Goal: Task Accomplishment & Management: Manage account settings

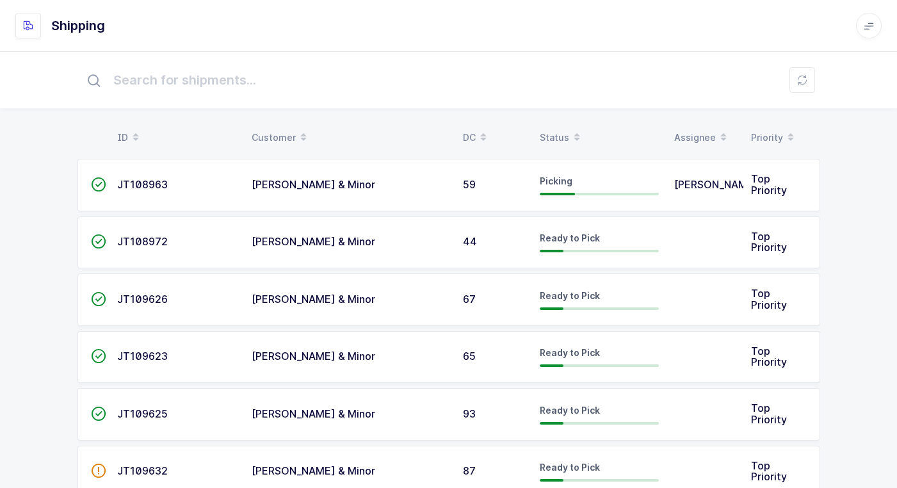
click at [870, 21] on icon at bounding box center [868, 25] width 10 height 10
click at [808, 118] on div "Juan W." at bounding box center [830, 123] width 77 height 15
click at [831, 159] on li "Account" at bounding box center [830, 159] width 77 height 10
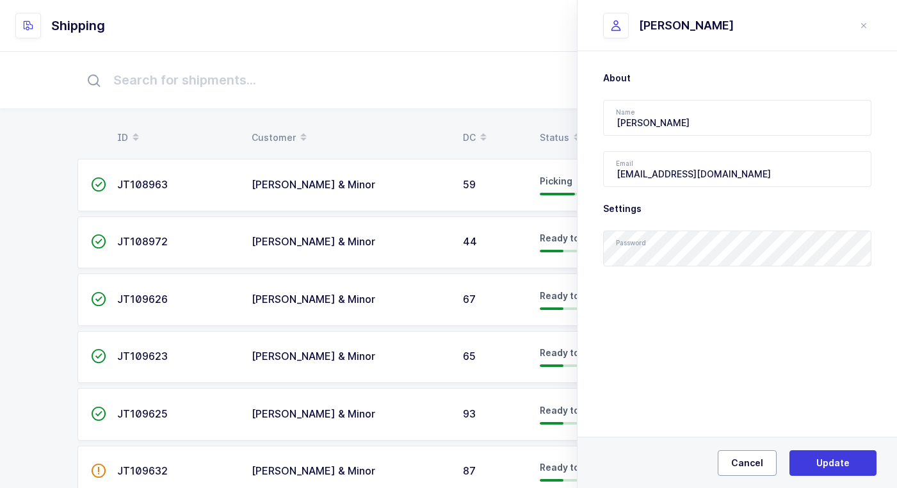
click at [755, 468] on span "Cancel" at bounding box center [747, 462] width 32 height 13
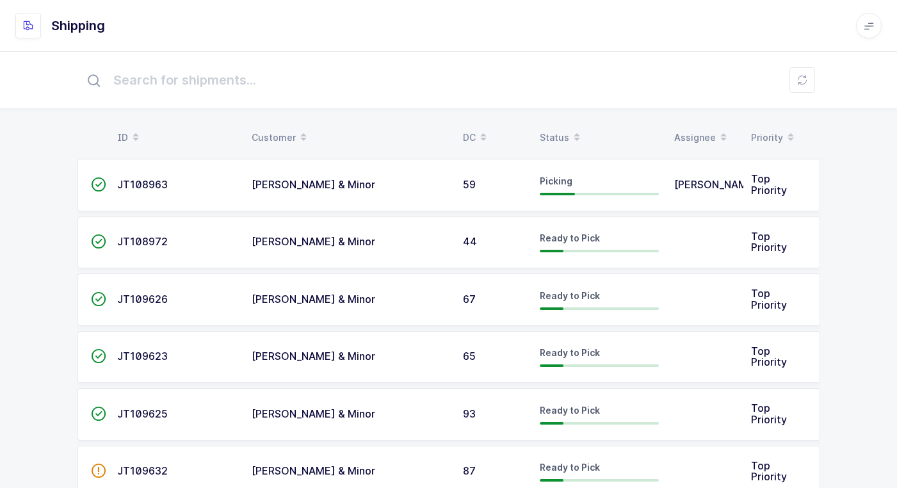
click at [862, 27] on span at bounding box center [869, 26] width 26 height 26
click at [821, 157] on li "Account" at bounding box center [830, 159] width 77 height 10
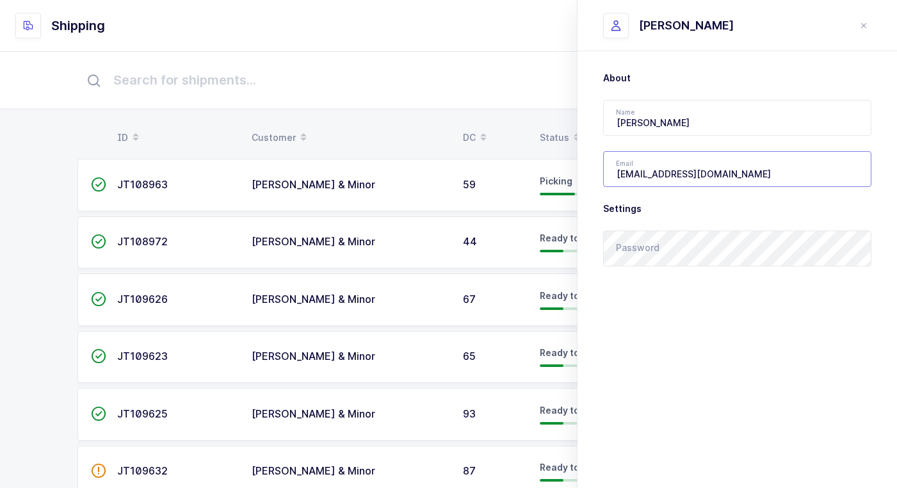
click at [739, 177] on input "walkerj@gmail.com" at bounding box center [737, 169] width 268 height 36
click at [730, 118] on input "[PERSON_NAME]" at bounding box center [737, 118] width 268 height 36
click at [857, 26] on button "close drawer" at bounding box center [863, 25] width 15 height 15
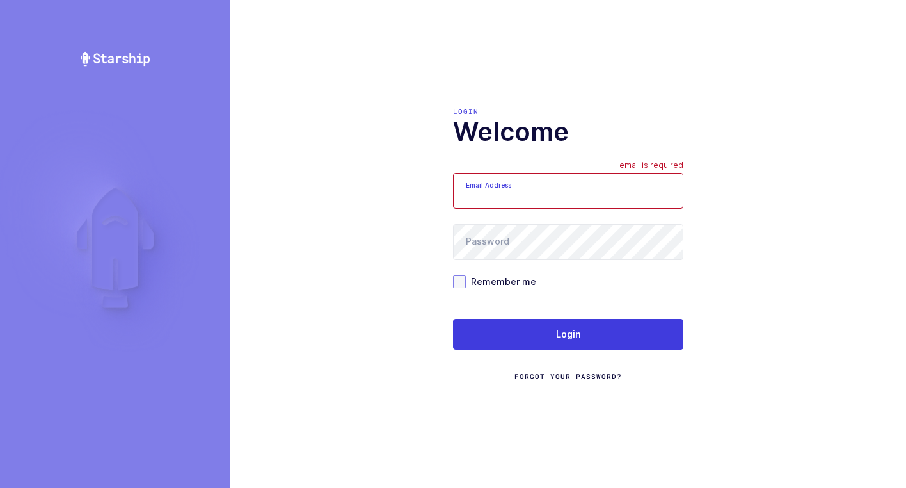
type input "[EMAIL_ADDRESS][DOMAIN_NAME]"
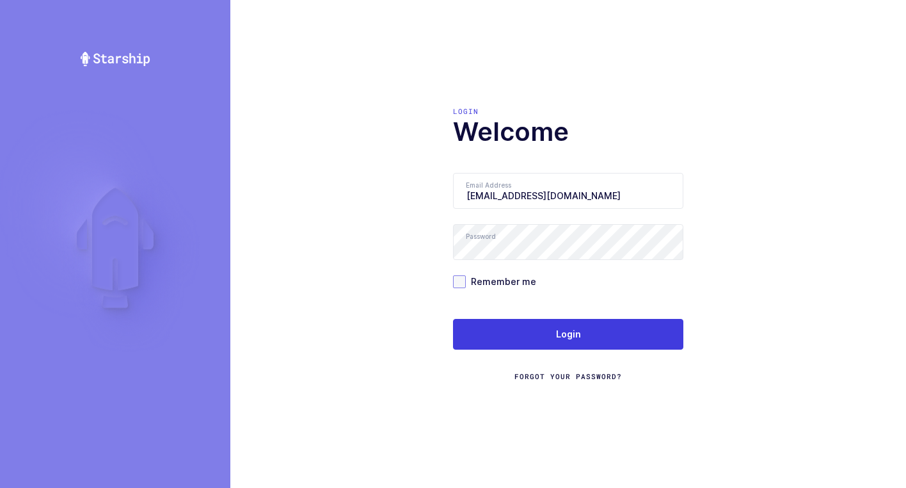
click at [460, 283] on span at bounding box center [459, 281] width 13 height 13
click at [466, 275] on input "Remember me" at bounding box center [466, 275] width 0 height 0
click at [774, 231] on div "Login Welcome Email Address [EMAIL_ADDRESS][DOMAIN_NAME] Password Remember me L…" at bounding box center [568, 244] width 676 height 488
